Goal: Information Seeking & Learning: Learn about a topic

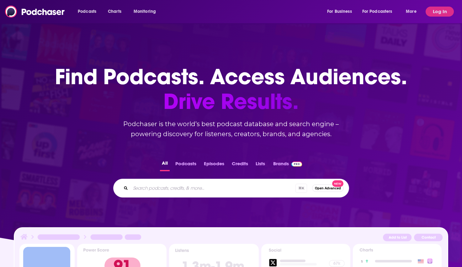
click at [166, 191] on input "Search podcasts, credits, & more..." at bounding box center [212, 188] width 165 height 10
type input "higher ed marketing"
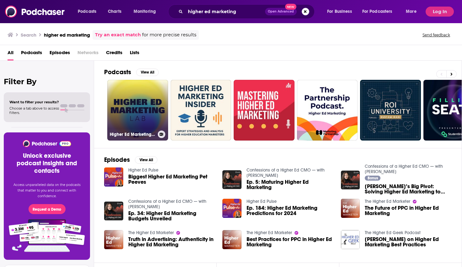
click at [153, 102] on link "Higher Ed Marketing Lab" at bounding box center [137, 110] width 61 height 61
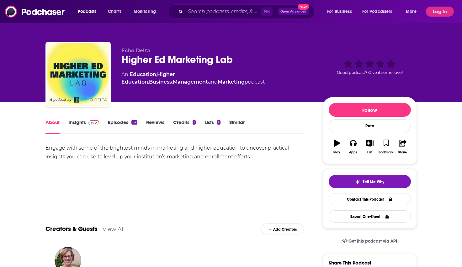
click at [75, 125] on link "Insights" at bounding box center [83, 126] width 31 height 14
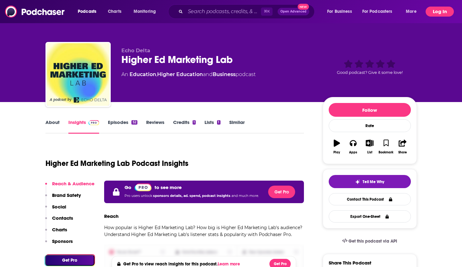
click at [450, 15] on button "Log In" at bounding box center [440, 12] width 28 height 10
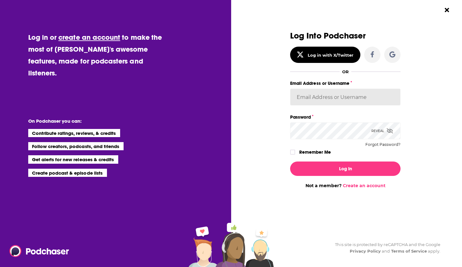
type input "[EMAIL_ADDRESS][DOMAIN_NAME]"
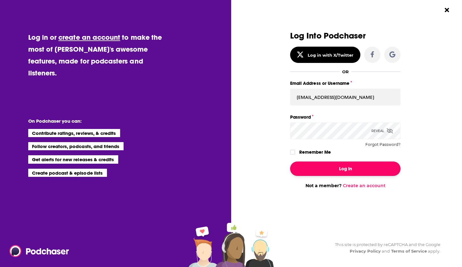
click at [348, 173] on button "Log In" at bounding box center [345, 169] width 110 height 14
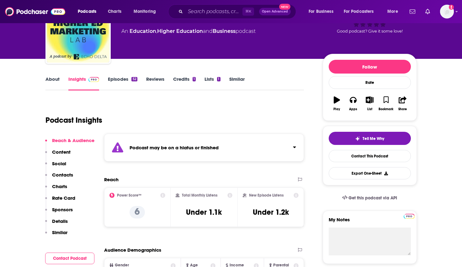
scroll to position [66, 0]
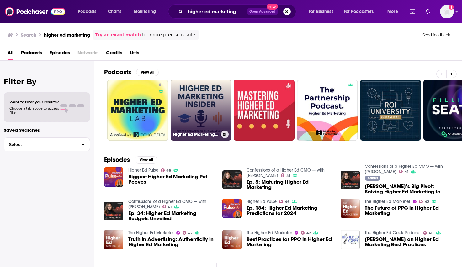
click at [206, 98] on link "Higher Ed Marketing Insider" at bounding box center [201, 110] width 61 height 61
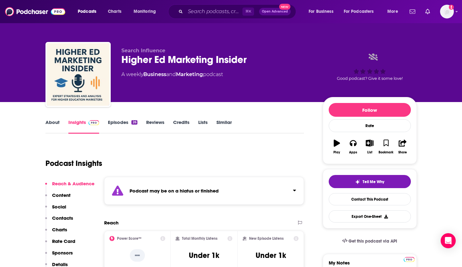
click at [59, 125] on link "About" at bounding box center [52, 126] width 14 height 14
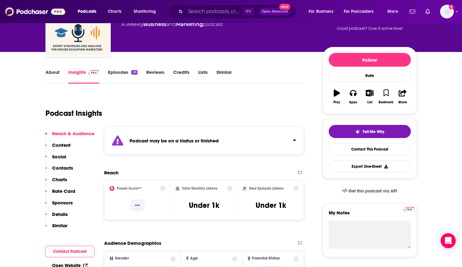
scroll to position [26, 0]
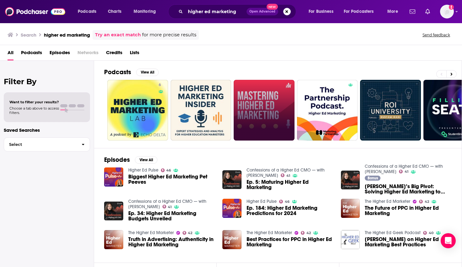
scroll to position [1, 0]
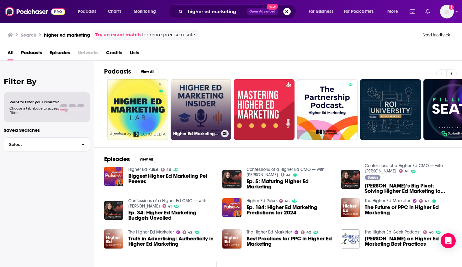
click at [192, 108] on link "Higher Ed Marketing Insider" at bounding box center [201, 109] width 61 height 61
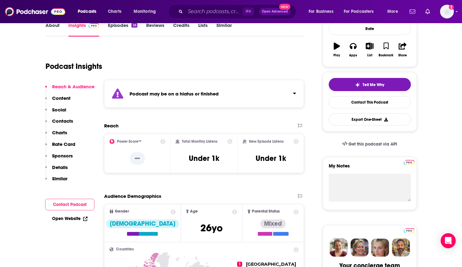
scroll to position [150, 0]
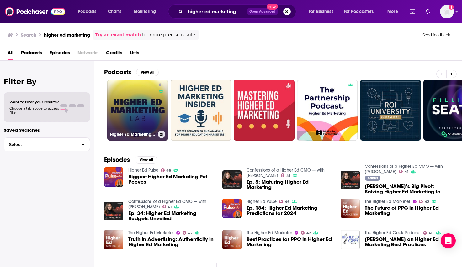
click at [148, 120] on link "6 Higher Ed Marketing Lab" at bounding box center [137, 110] width 61 height 61
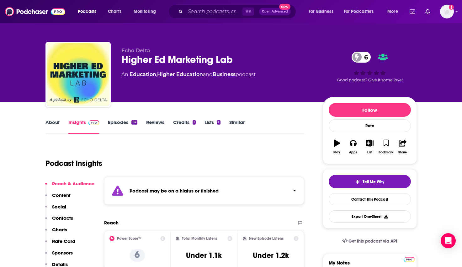
scroll to position [0, 0]
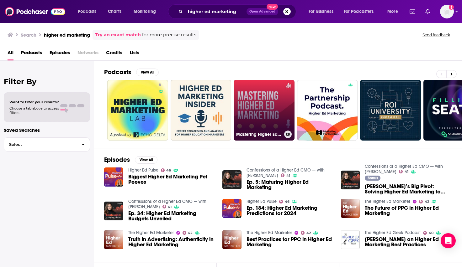
click at [256, 92] on link "Mastering Higher Ed. Marketing" at bounding box center [264, 110] width 61 height 61
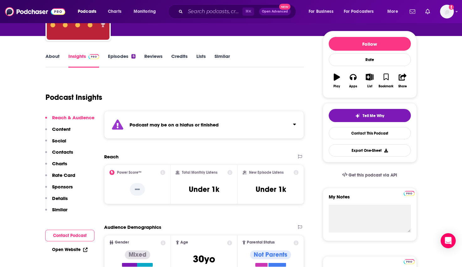
scroll to position [102, 0]
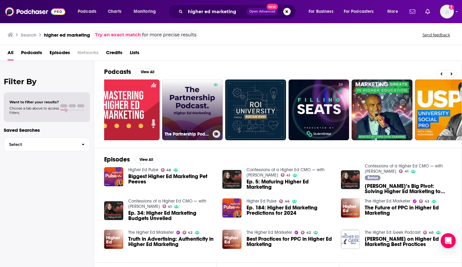
scroll to position [1, 0]
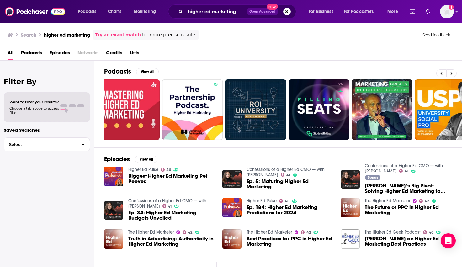
click at [145, 169] on link "Higher Ed Pulse" at bounding box center [143, 169] width 30 height 5
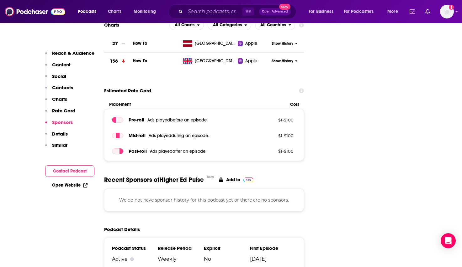
scroll to position [791, 0]
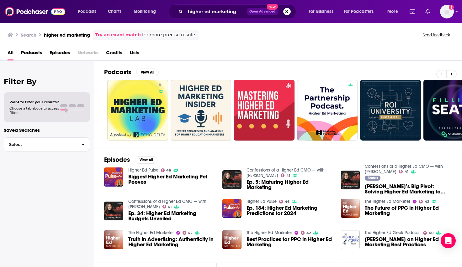
click at [145, 179] on span "Biggest Higher Ed Marketing Pet Peeves" at bounding box center [171, 179] width 87 height 11
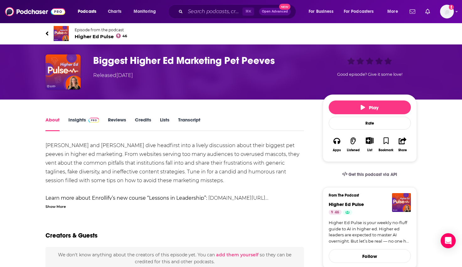
click at [78, 116] on div "About Insights Reviews Credits Lists Transcript" at bounding box center [174, 123] width 259 height 15
click at [78, 119] on link "Insights" at bounding box center [83, 124] width 31 height 14
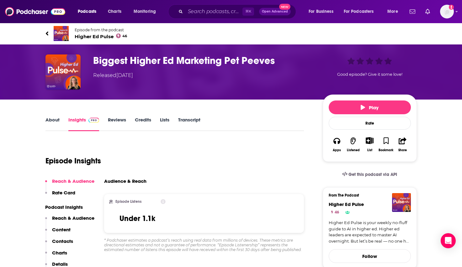
click at [127, 56] on h3 "Biggest Higher Ed Marketing Pet Peeves" at bounding box center [203, 61] width 220 height 12
click at [77, 24] on div "Episode from the podcast Higher Ed Pulse 46 Next Episode" at bounding box center [230, 33] width 371 height 25
click at [80, 35] on span "Higher Ed Pulse 46" at bounding box center [101, 37] width 53 height 6
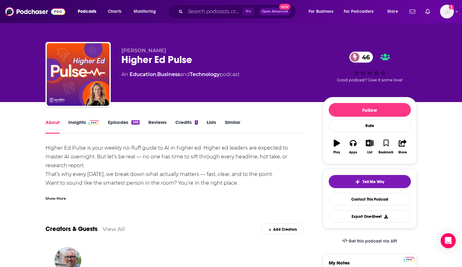
click at [83, 121] on link "Insights" at bounding box center [83, 126] width 31 height 14
